Goal: Find specific page/section: Find specific page/section

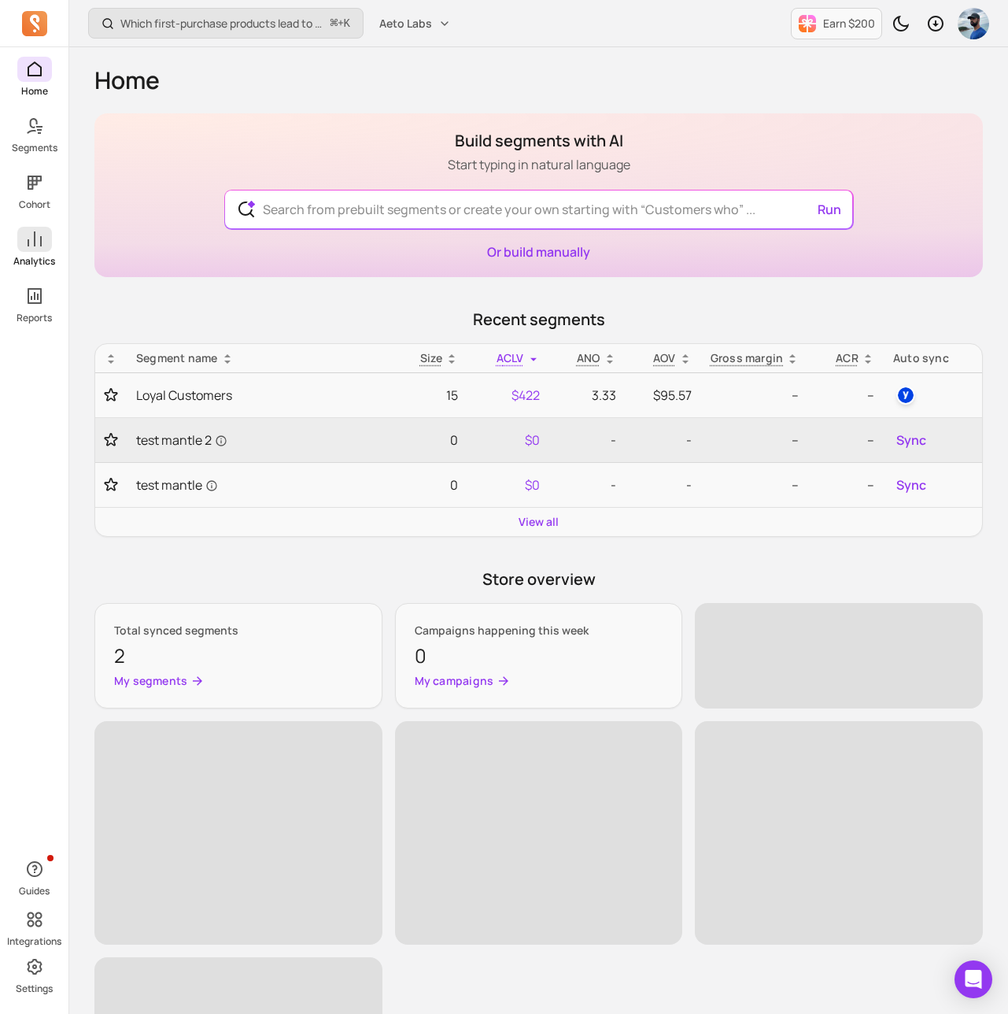
click at [30, 241] on icon at bounding box center [34, 239] width 19 height 19
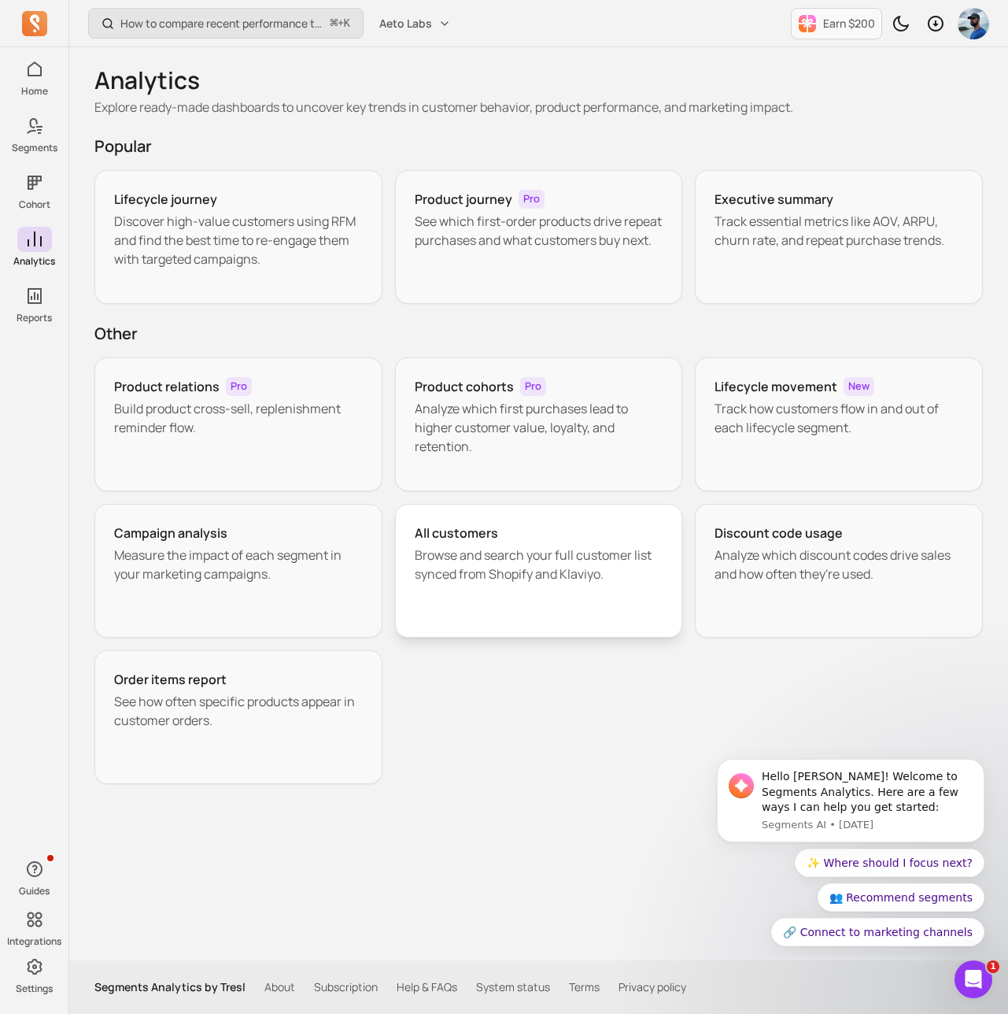
click at [427, 534] on h3 "All customers" at bounding box center [456, 532] width 83 height 19
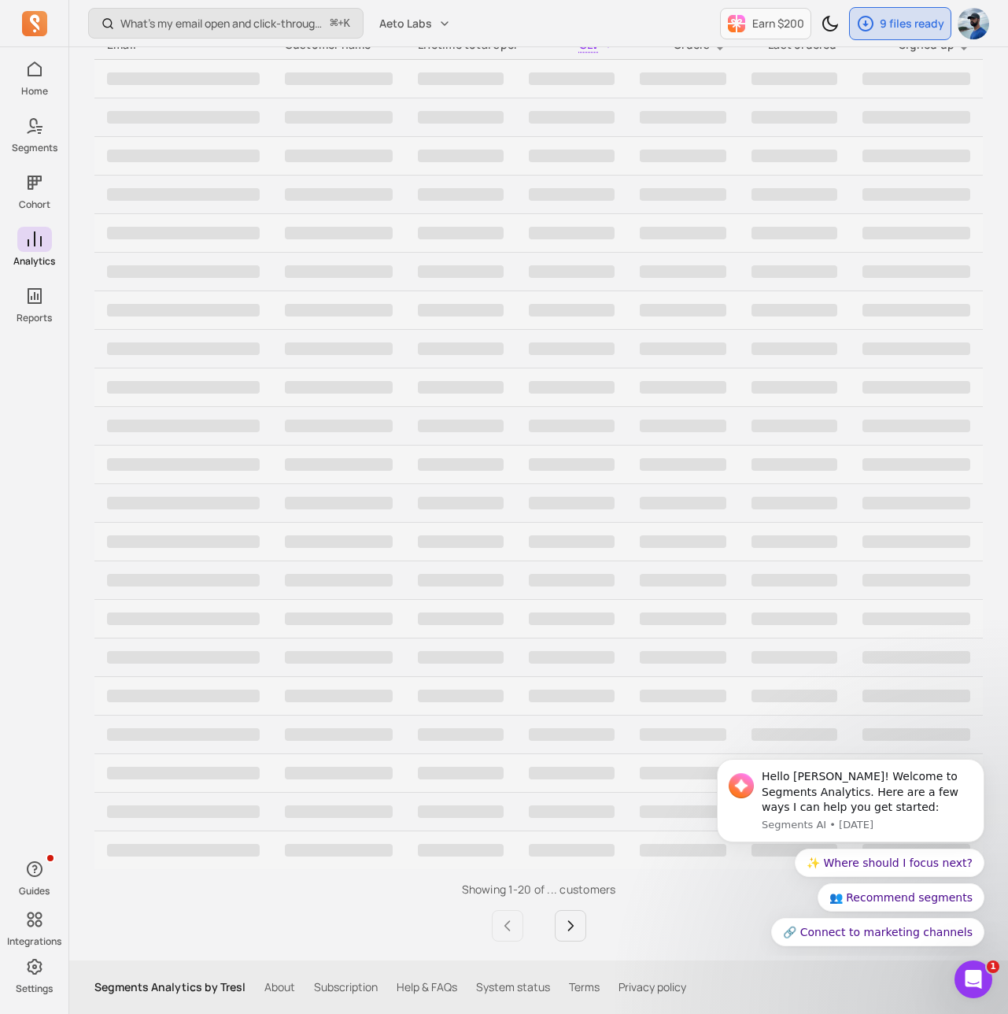
scroll to position [353, 0]
